Goal: Book appointment/travel/reservation

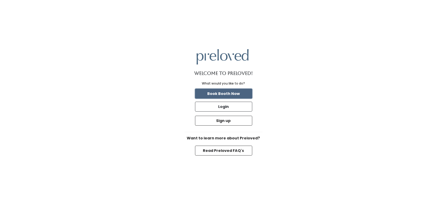
click at [236, 91] on button "Book Booth Now" at bounding box center [223, 94] width 57 height 10
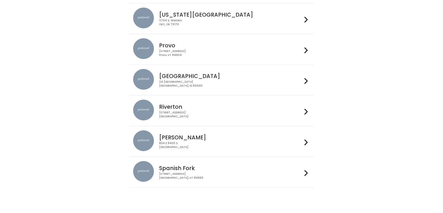
scroll to position [147, 0]
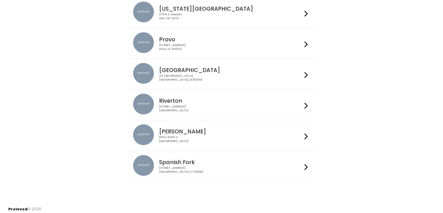
click at [290, 164] on h4 "Spanish Fork" at bounding box center [230, 162] width 143 height 6
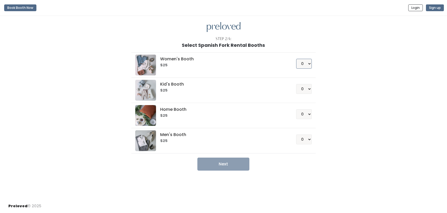
click at [310, 64] on select "0 1 2 3 4" at bounding box center [304, 64] width 16 height 10
